Goal: Download file/media

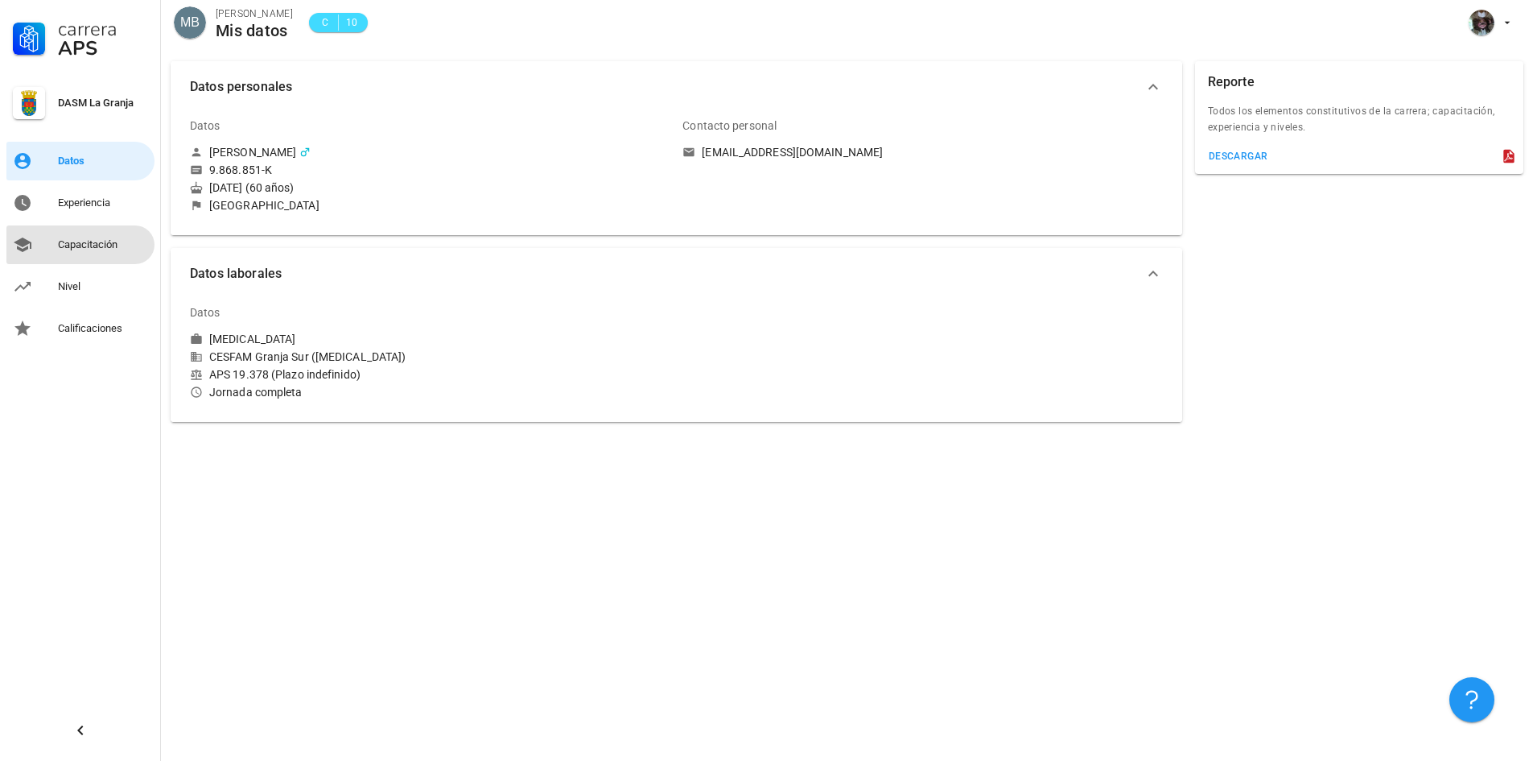
click at [94, 252] on div "Capacitación" at bounding box center [103, 245] width 90 height 26
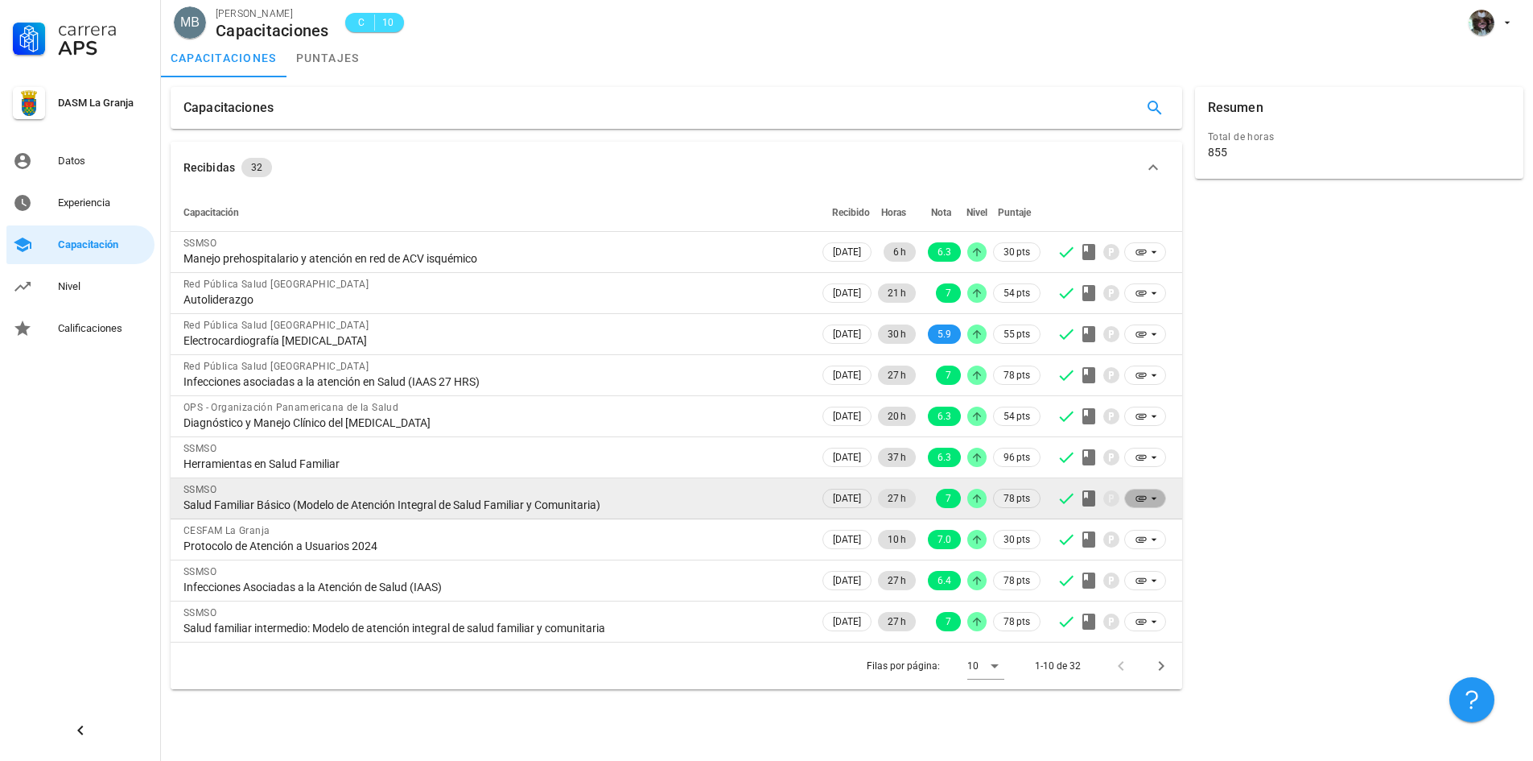
click at [1145, 500] on icon at bounding box center [1141, 498] width 13 height 13
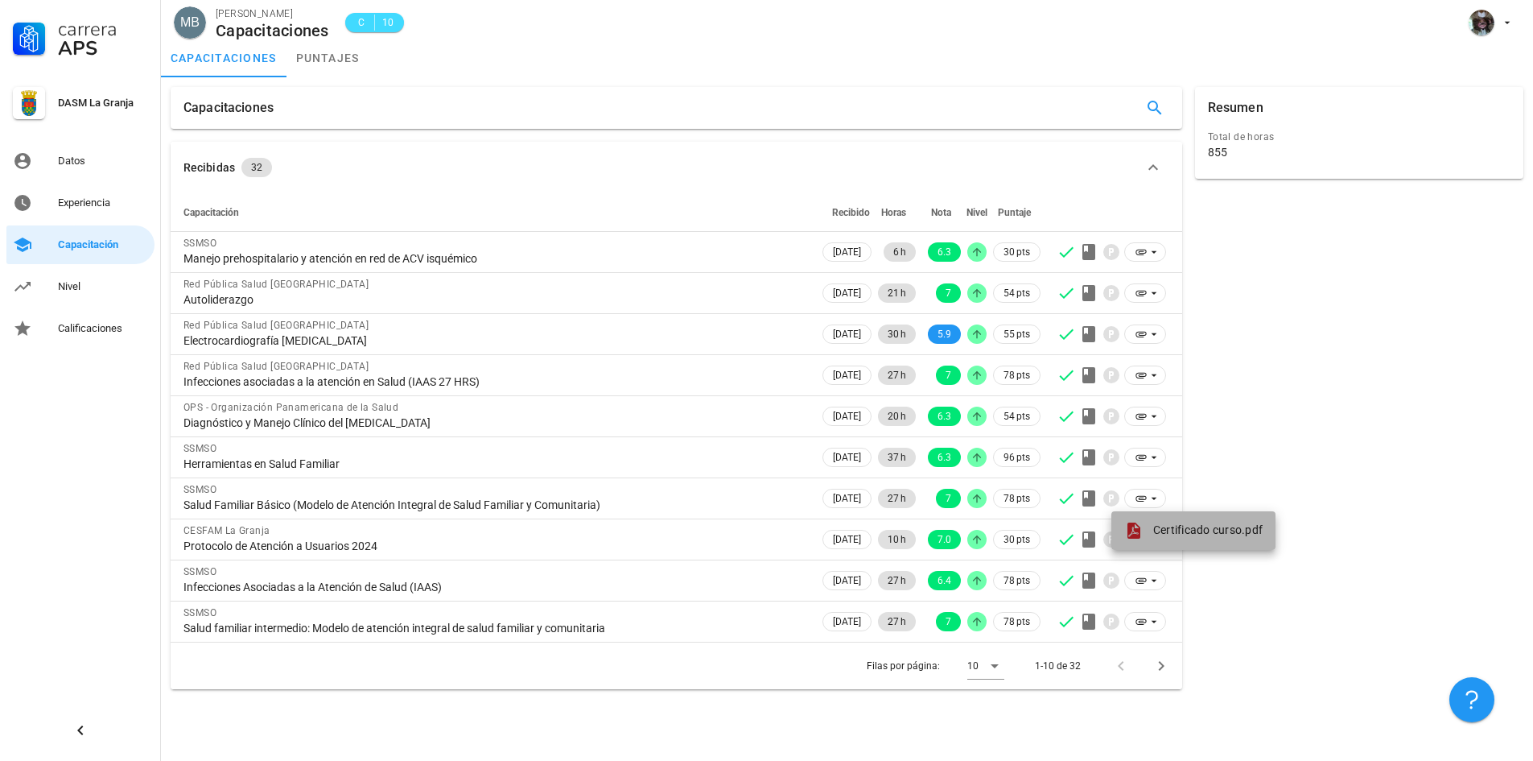
click at [1164, 524] on span "Certificado curso.pdf" at bounding box center [1208, 529] width 109 height 13
